Goal: Transaction & Acquisition: Purchase product/service

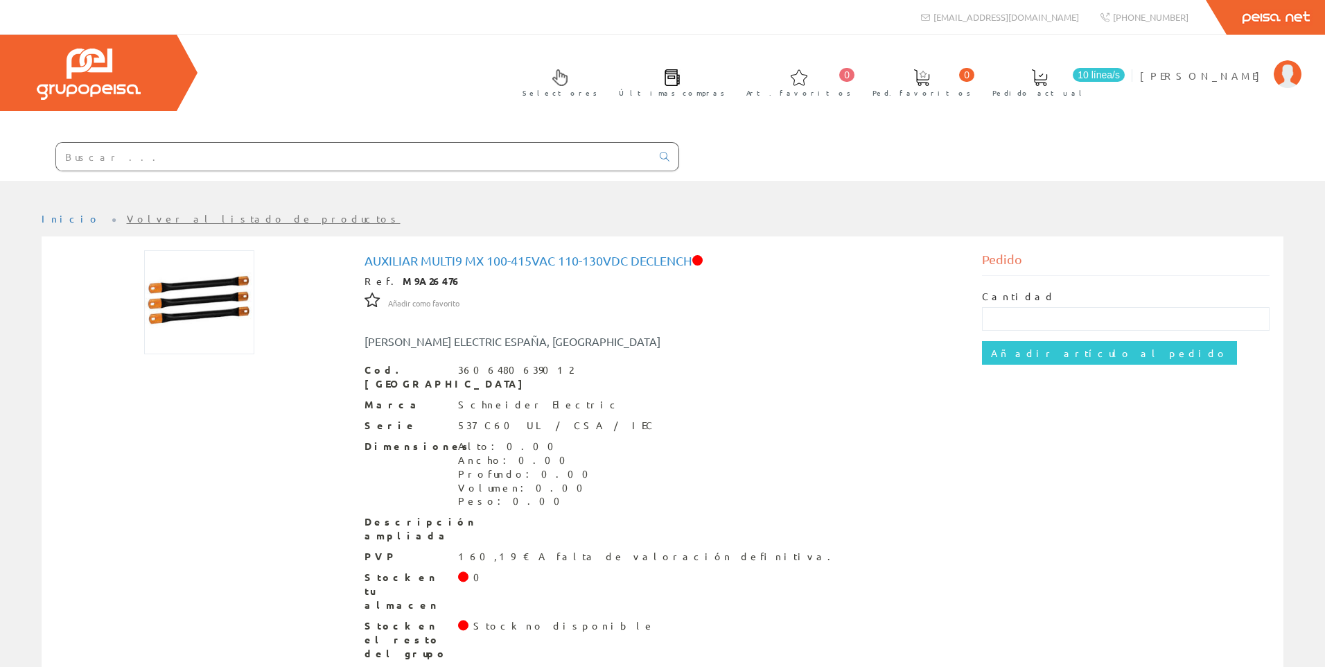
click at [358, 150] on input "text" at bounding box center [353, 157] width 595 height 28
paste input "06122610R0"
type input "06122610R0"
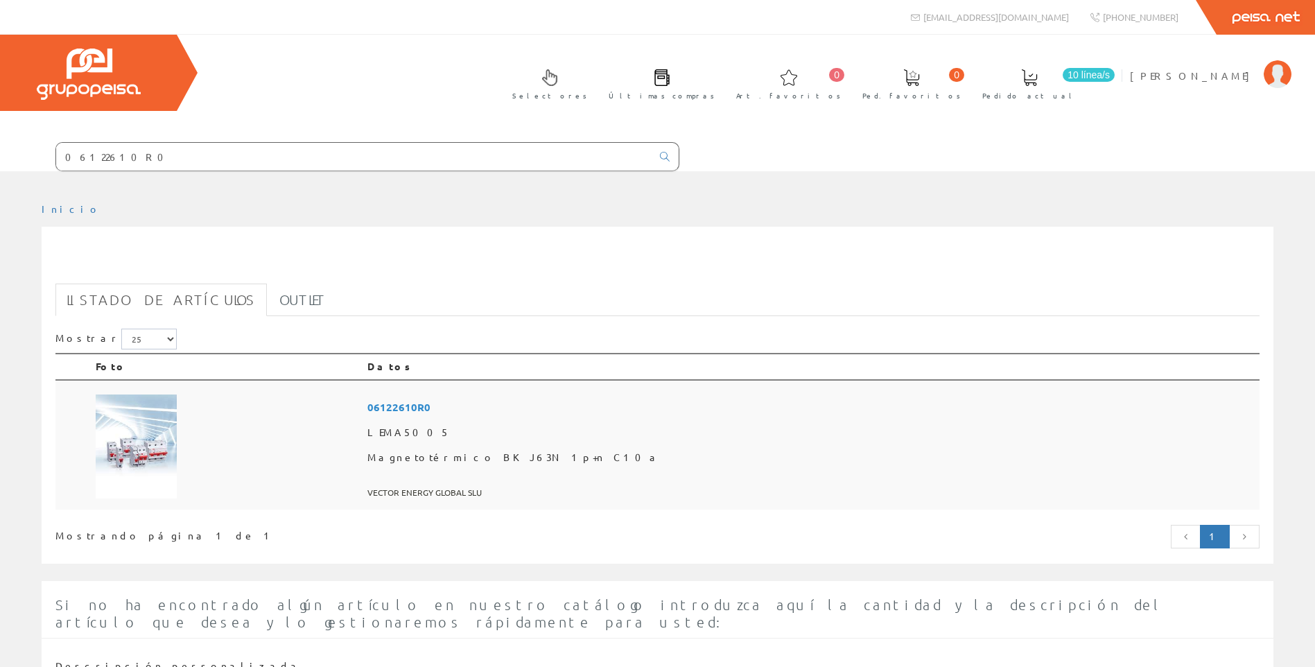
click at [150, 466] on img at bounding box center [136, 446] width 81 height 104
